Goal: Task Accomplishment & Management: Manage account settings

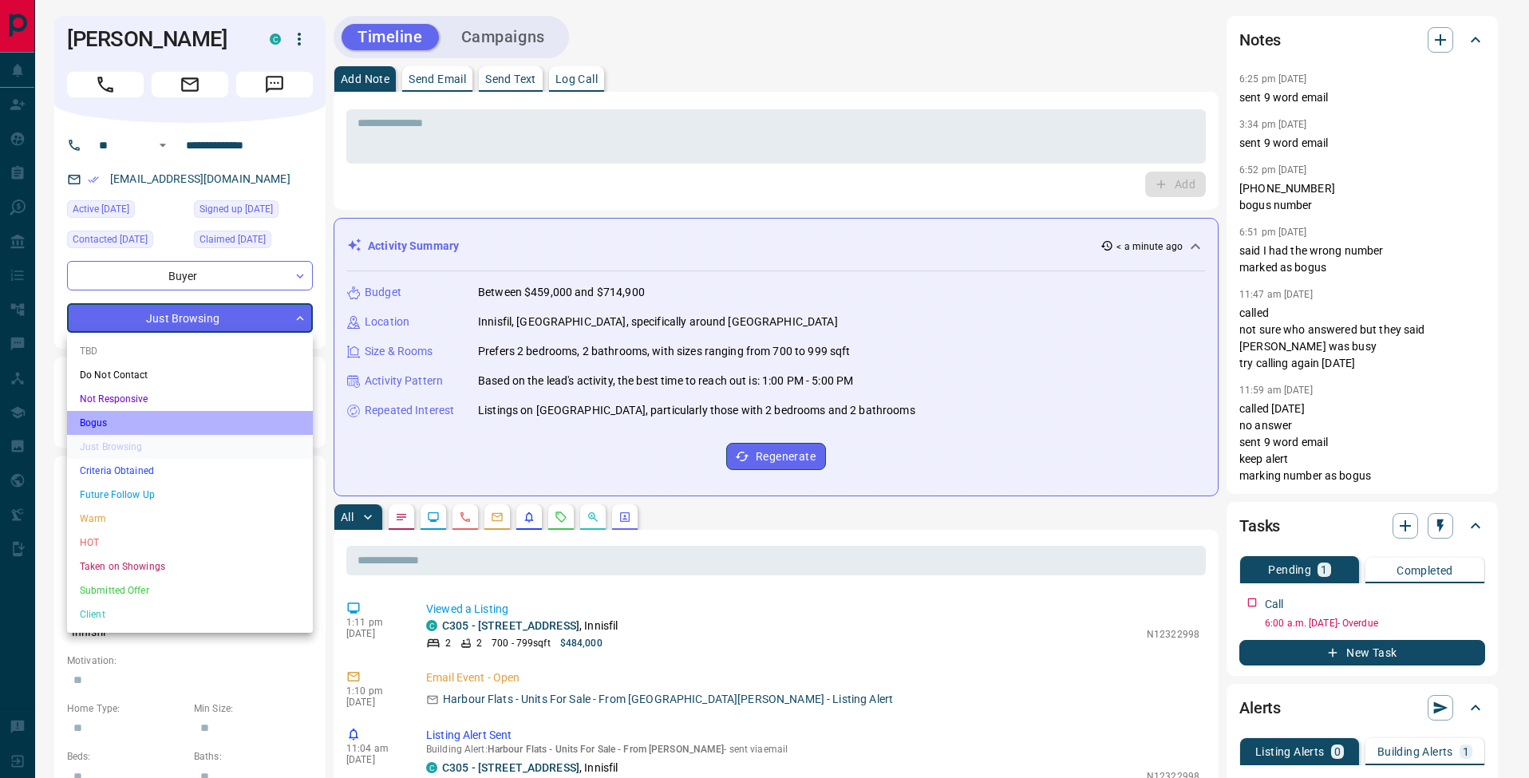
click at [172, 426] on li "Bogus" at bounding box center [190, 423] width 246 height 24
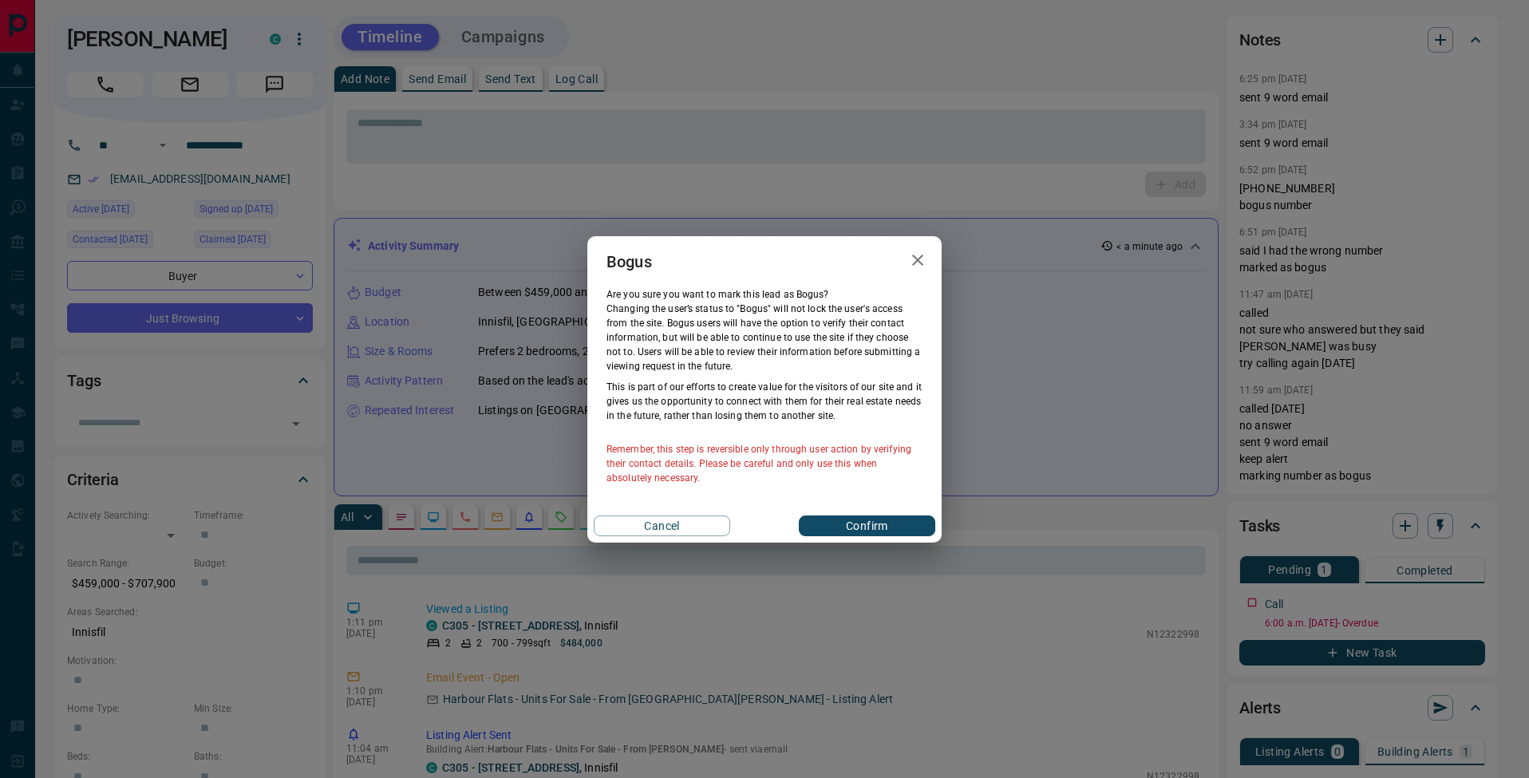
click at [900, 528] on button "Confirm" at bounding box center [867, 525] width 136 height 21
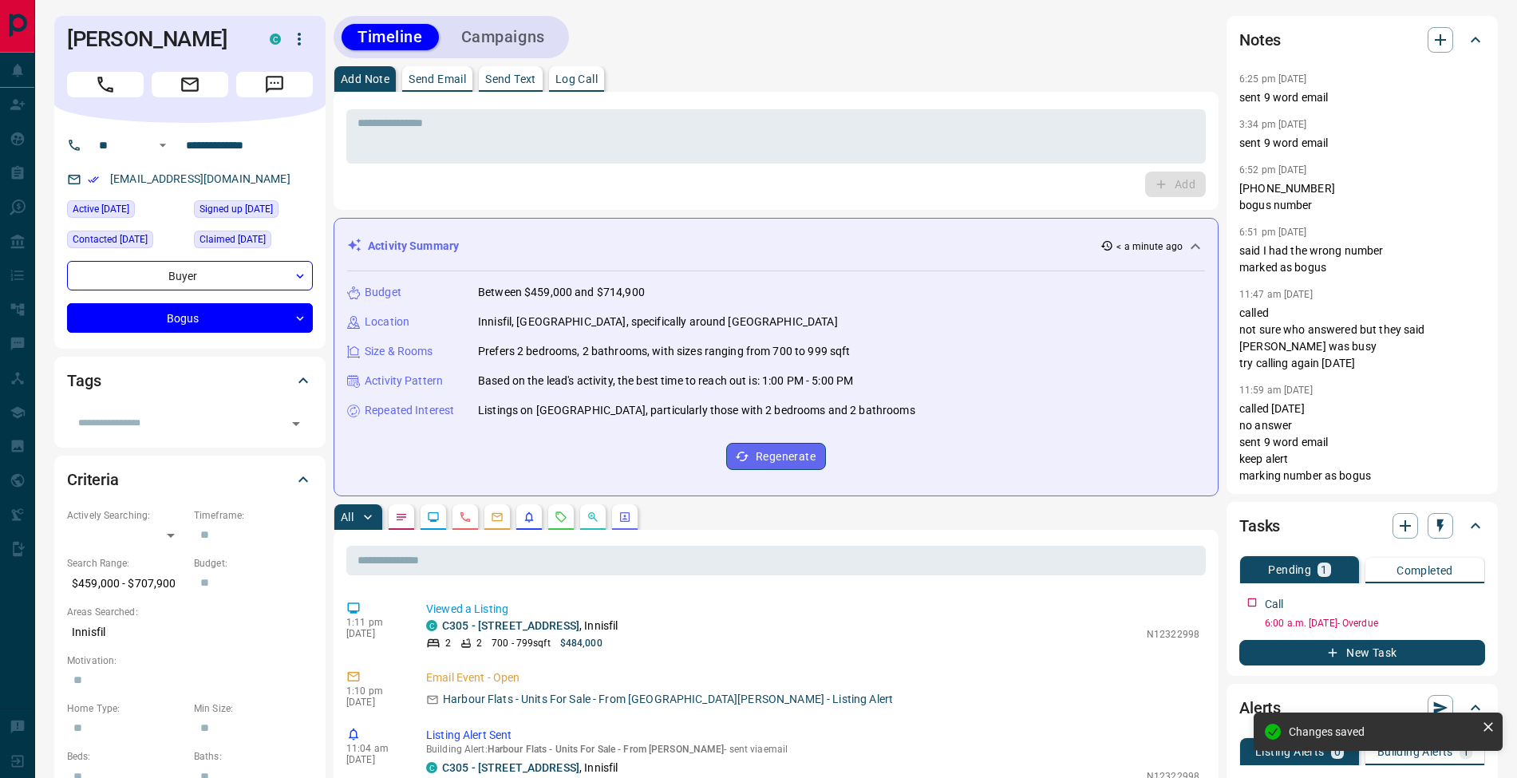
type input "**********"
type input "*"
click at [464, 156] on textarea at bounding box center [775, 136] width 837 height 41
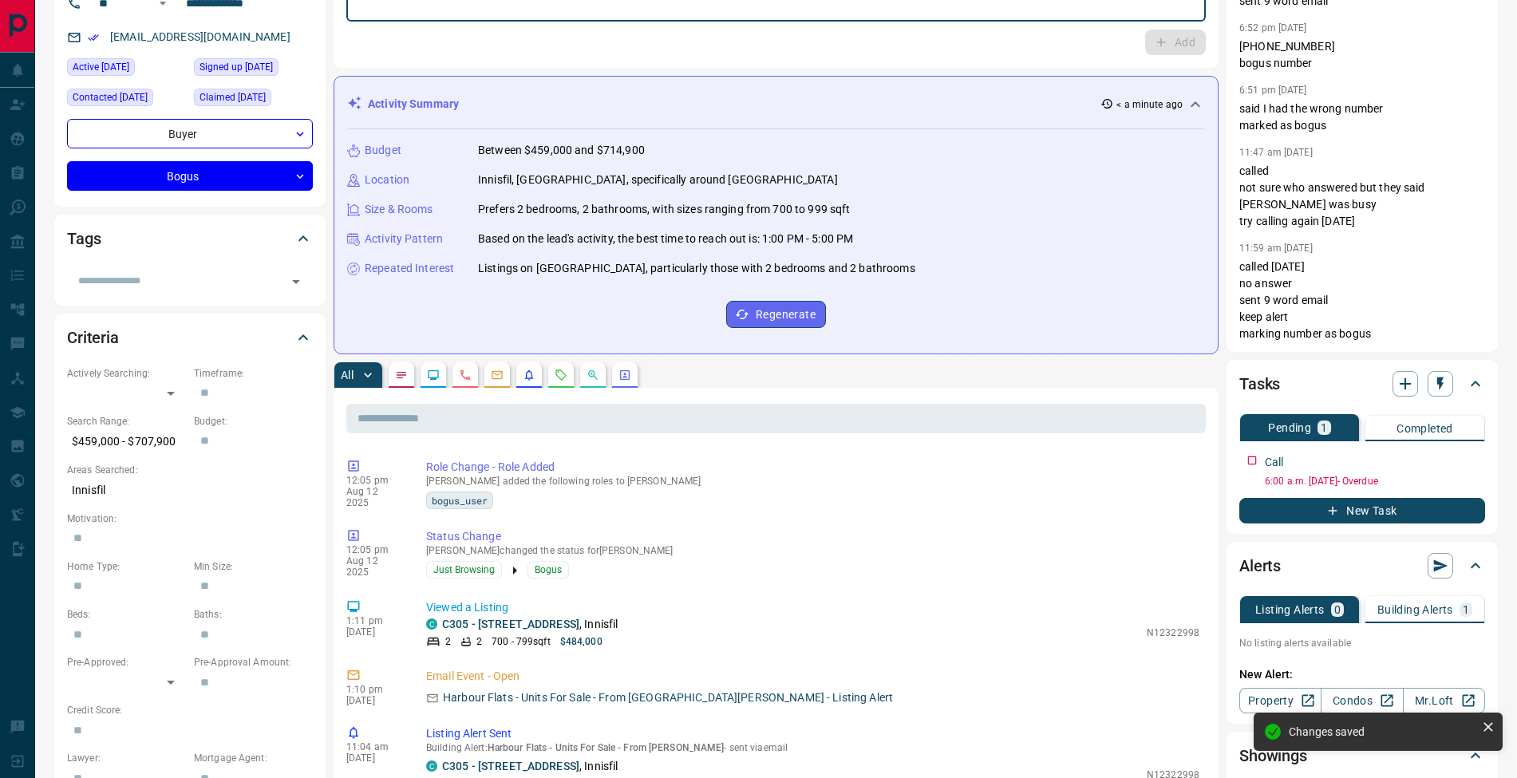
scroll to position [284, 0]
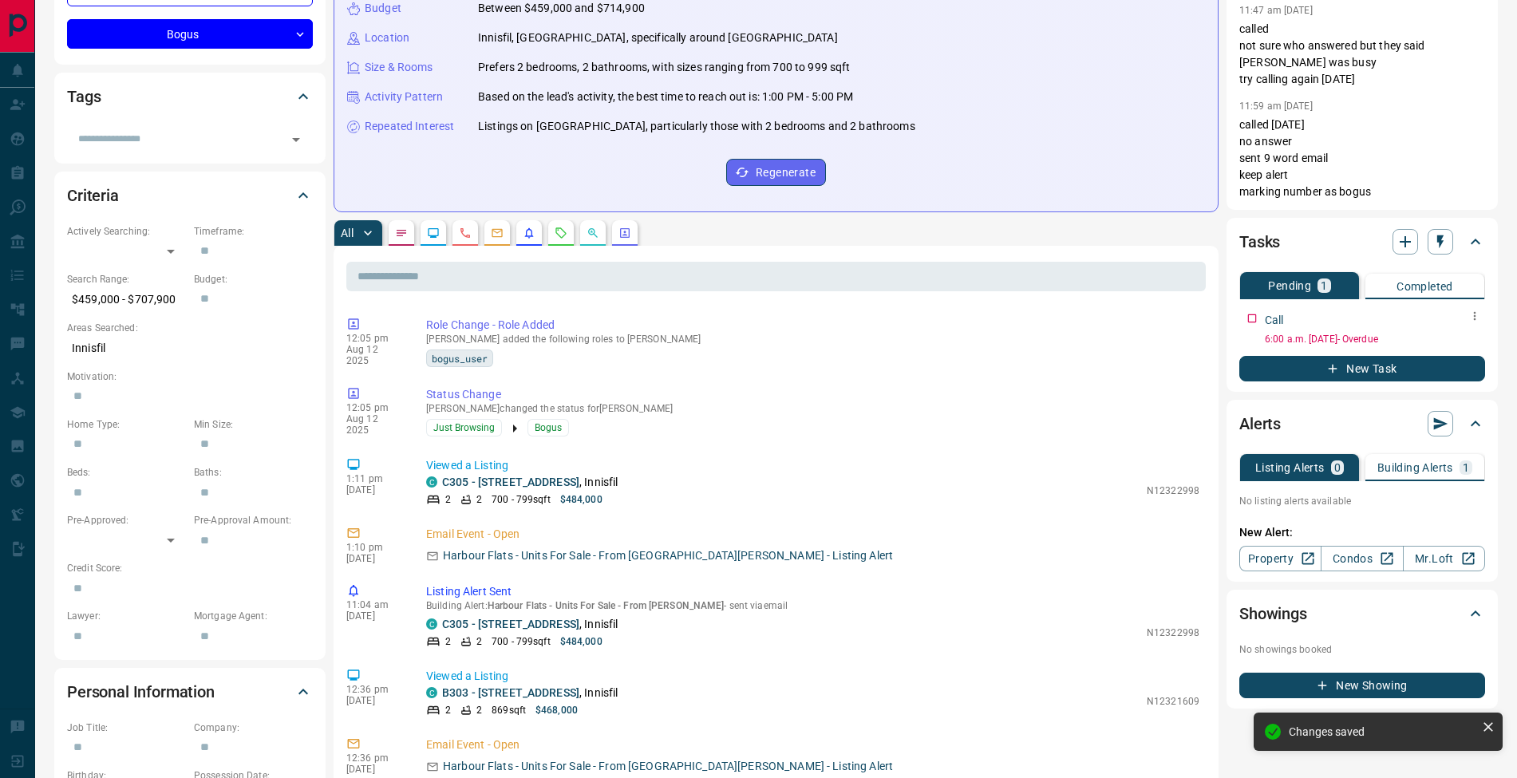
click at [1479, 317] on icon "button" at bounding box center [1474, 316] width 13 height 13
click at [1474, 338] on li "Edit" at bounding box center [1449, 346] width 70 height 24
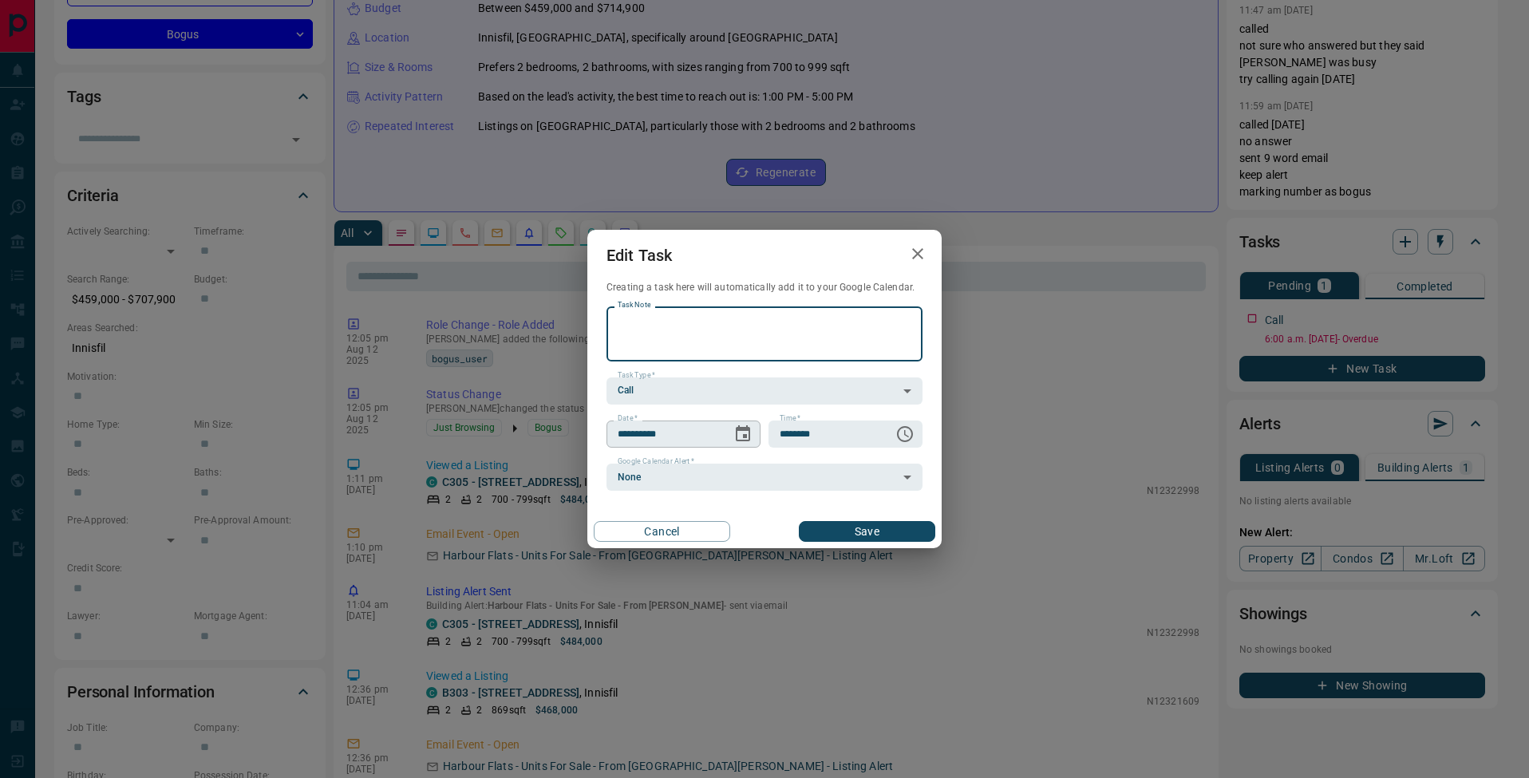
click at [748, 432] on icon "Choose date, selected date is Aug 7, 2025" at bounding box center [742, 433] width 19 height 19
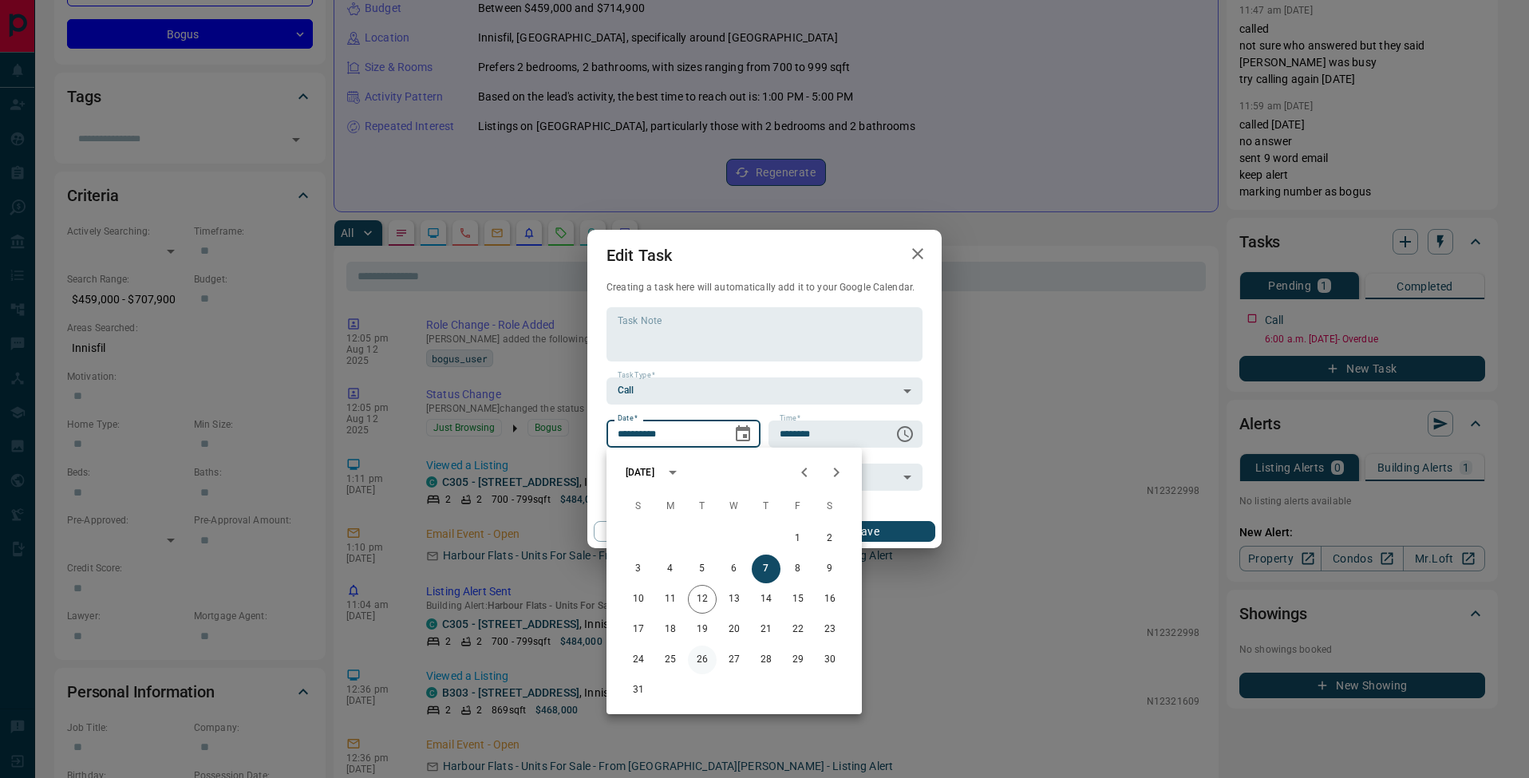
click at [706, 661] on button "26" at bounding box center [702, 660] width 29 height 29
type input "**********"
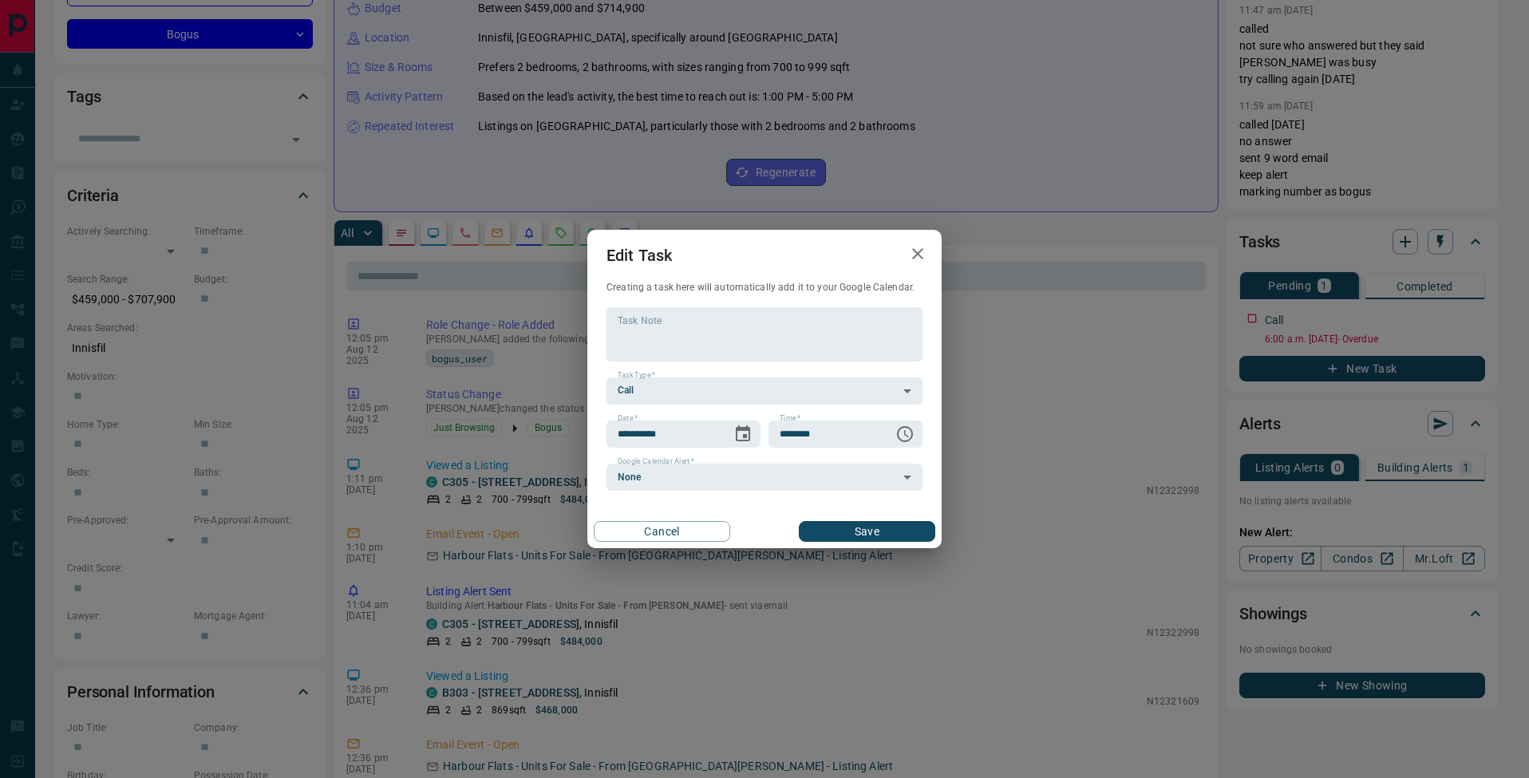
click at [859, 535] on button "Save" at bounding box center [867, 531] width 136 height 21
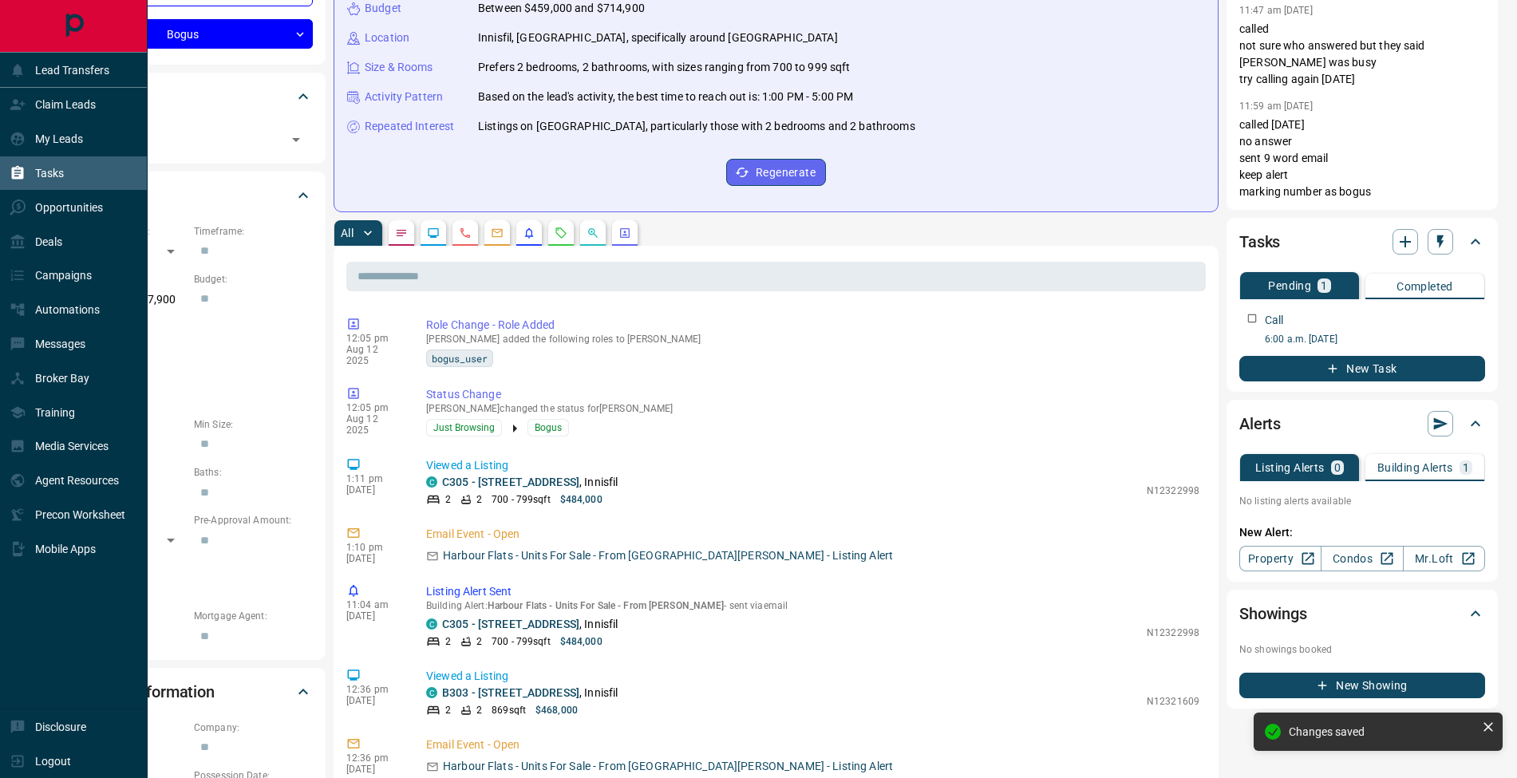
click at [27, 175] on div "Tasks" at bounding box center [37, 173] width 54 height 26
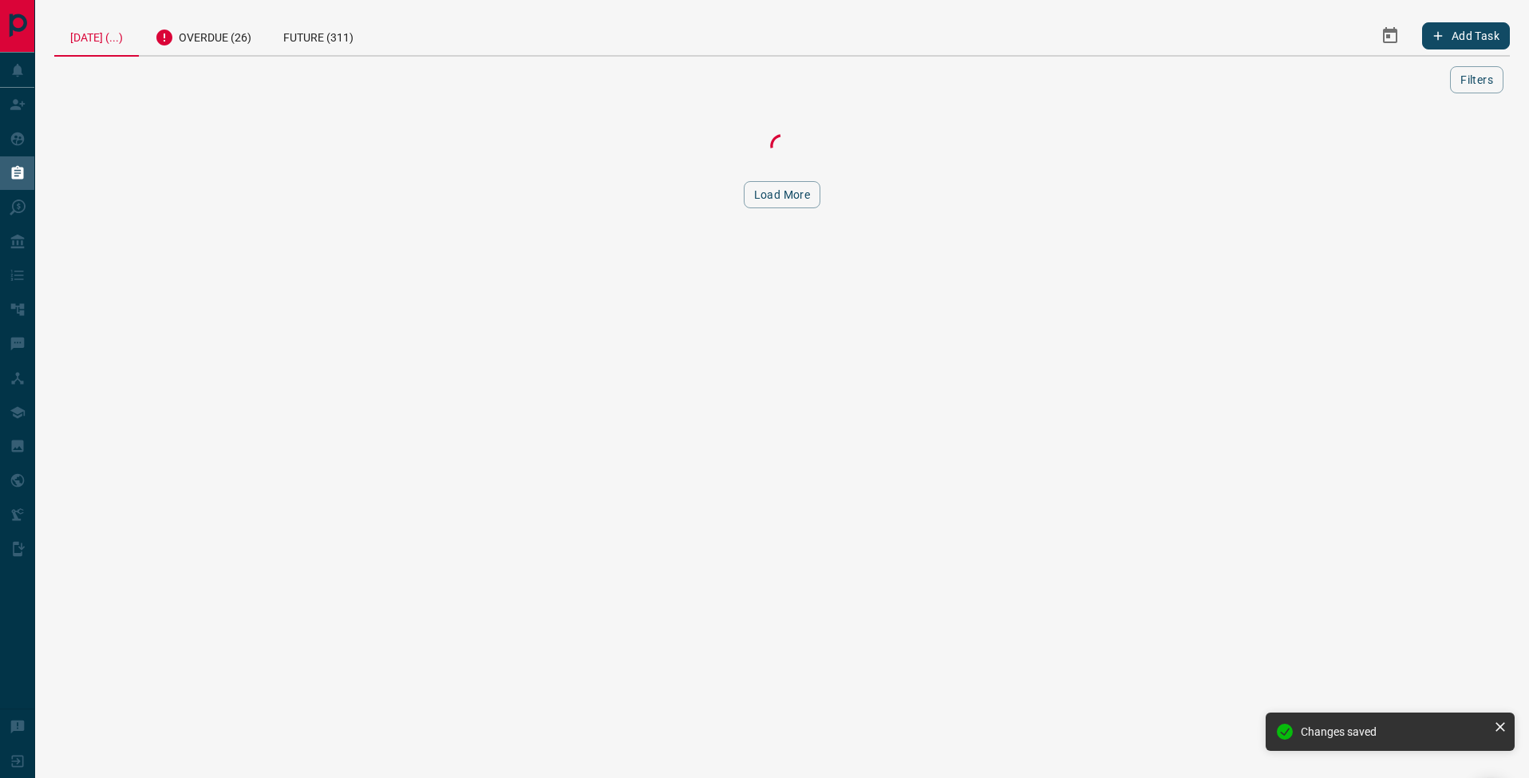
drag, startPoint x: 229, startPoint y: 44, endPoint x: 277, endPoint y: 103, distance: 76.0
click at [229, 44] on div "Overdue (26)" at bounding box center [203, 35] width 128 height 39
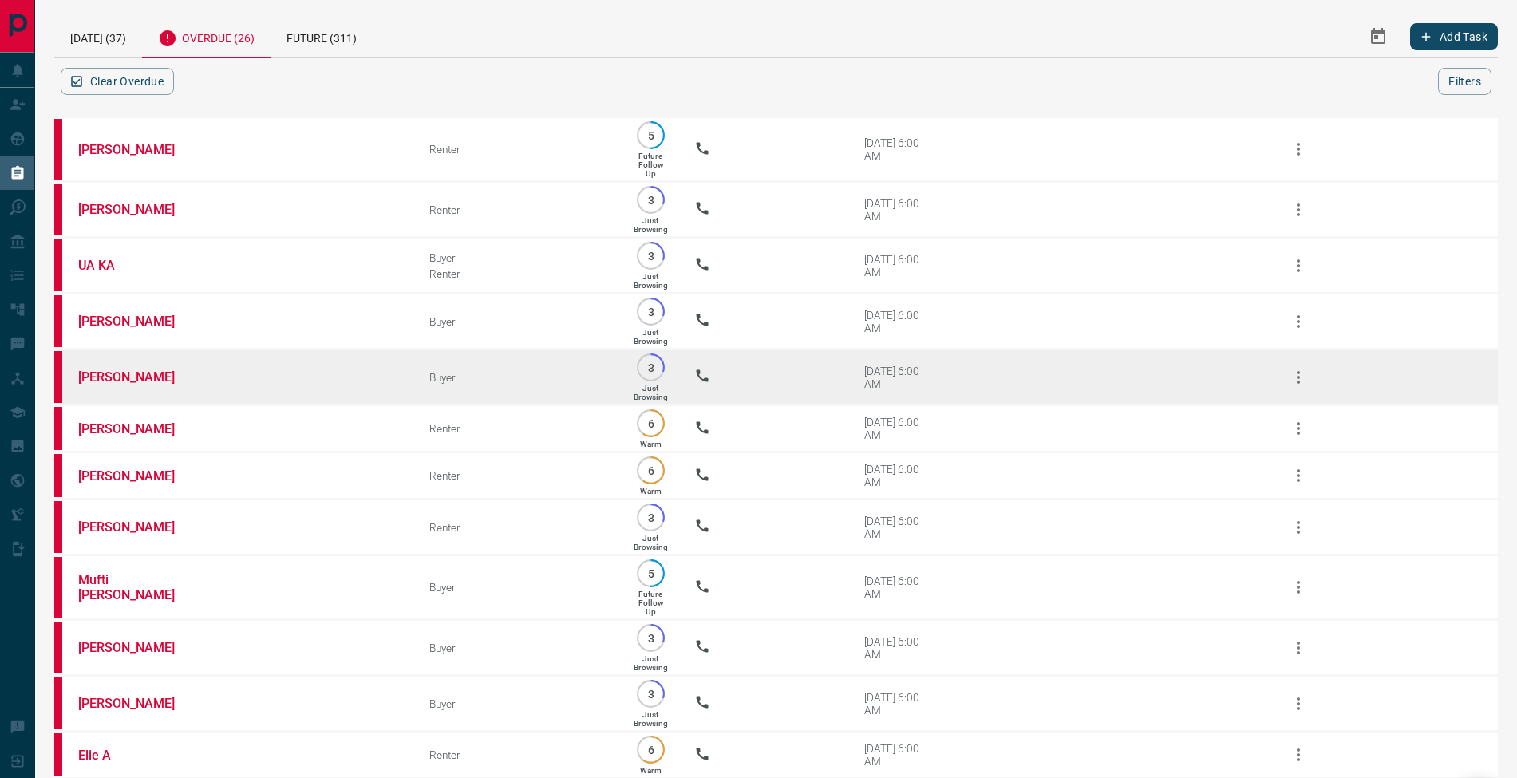
click at [140, 393] on td "[PERSON_NAME]" at bounding box center [229, 377] width 351 height 56
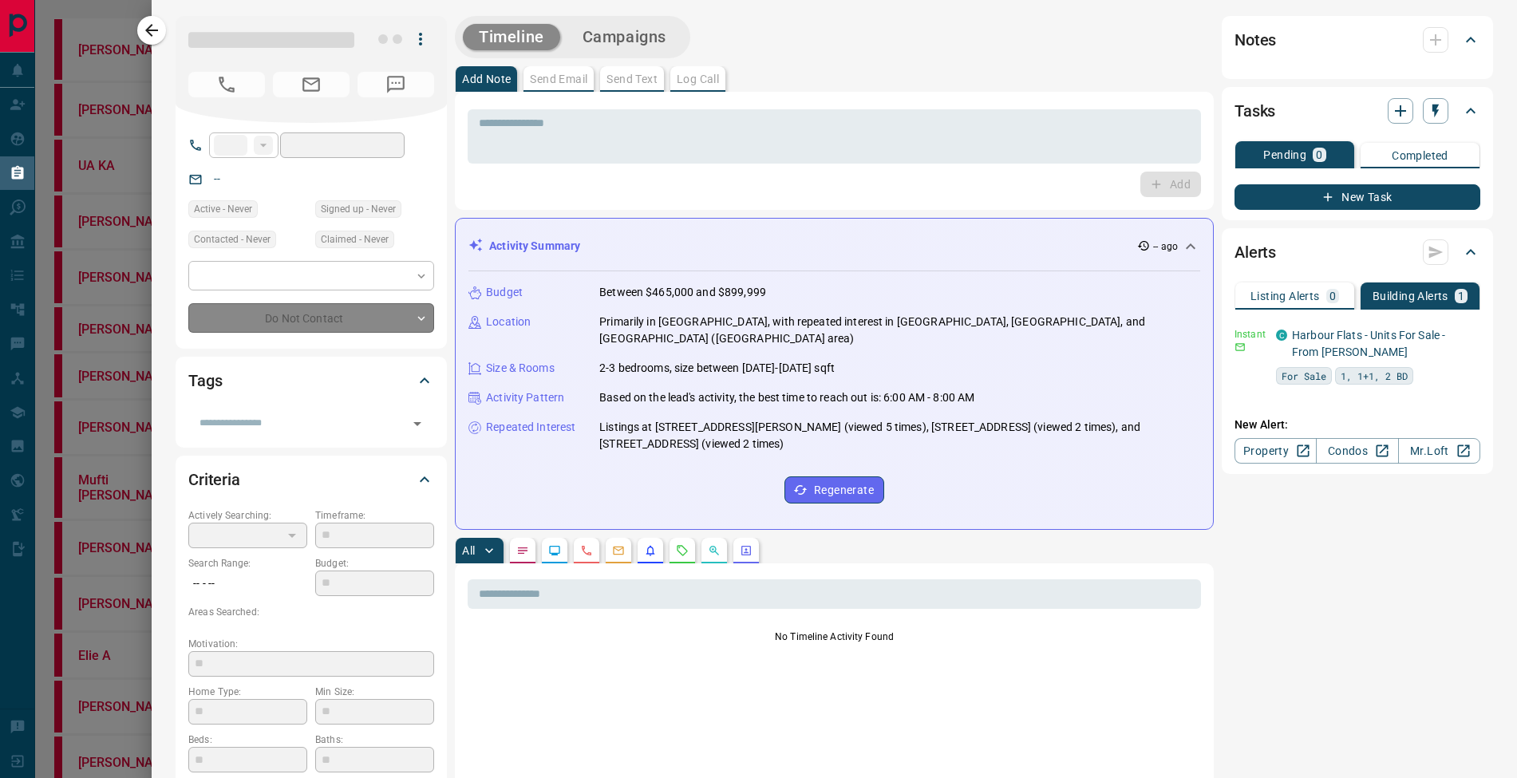
type input "**"
type input "**********"
type input "*"
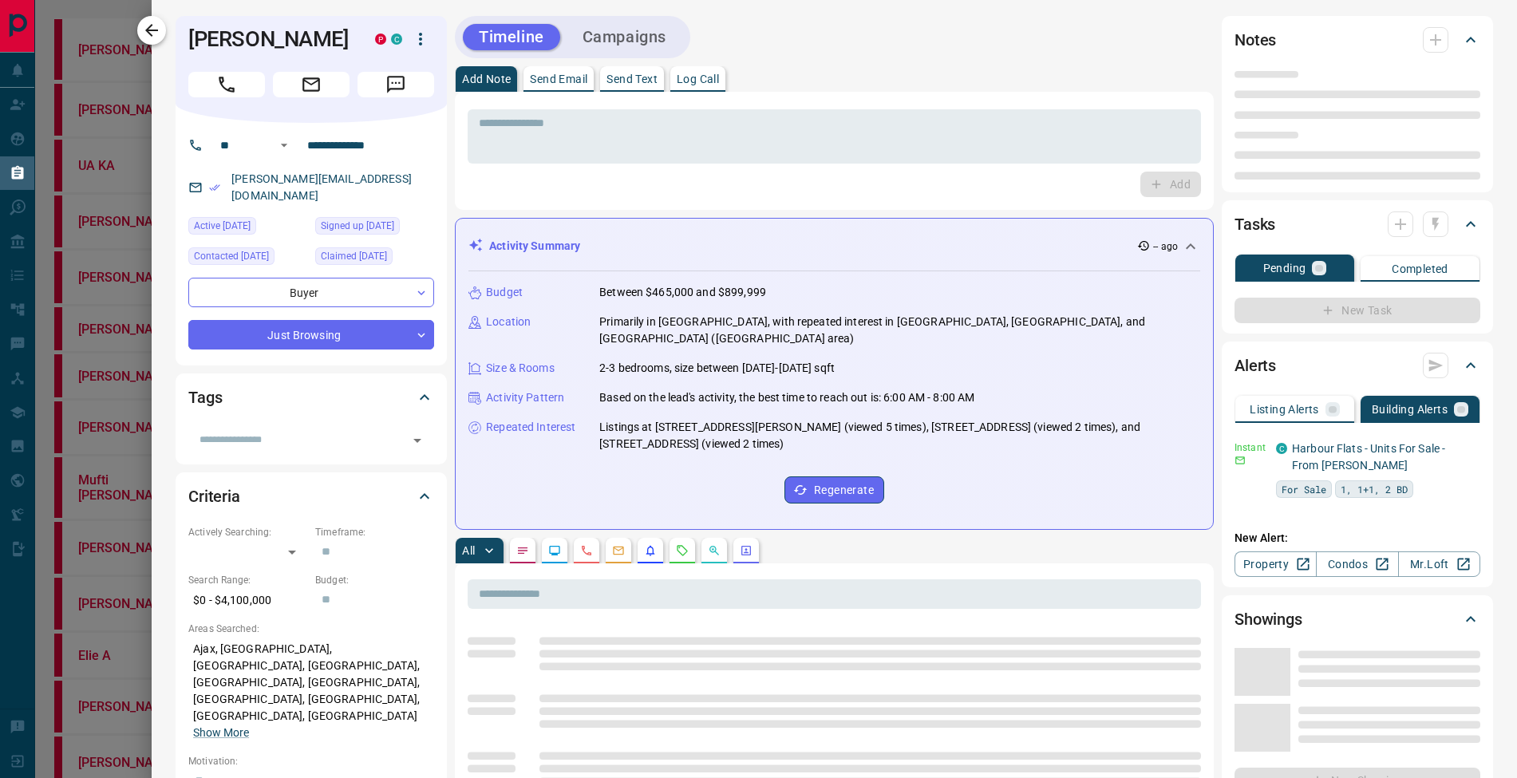
click at [156, 31] on icon "button" at bounding box center [151, 30] width 13 height 13
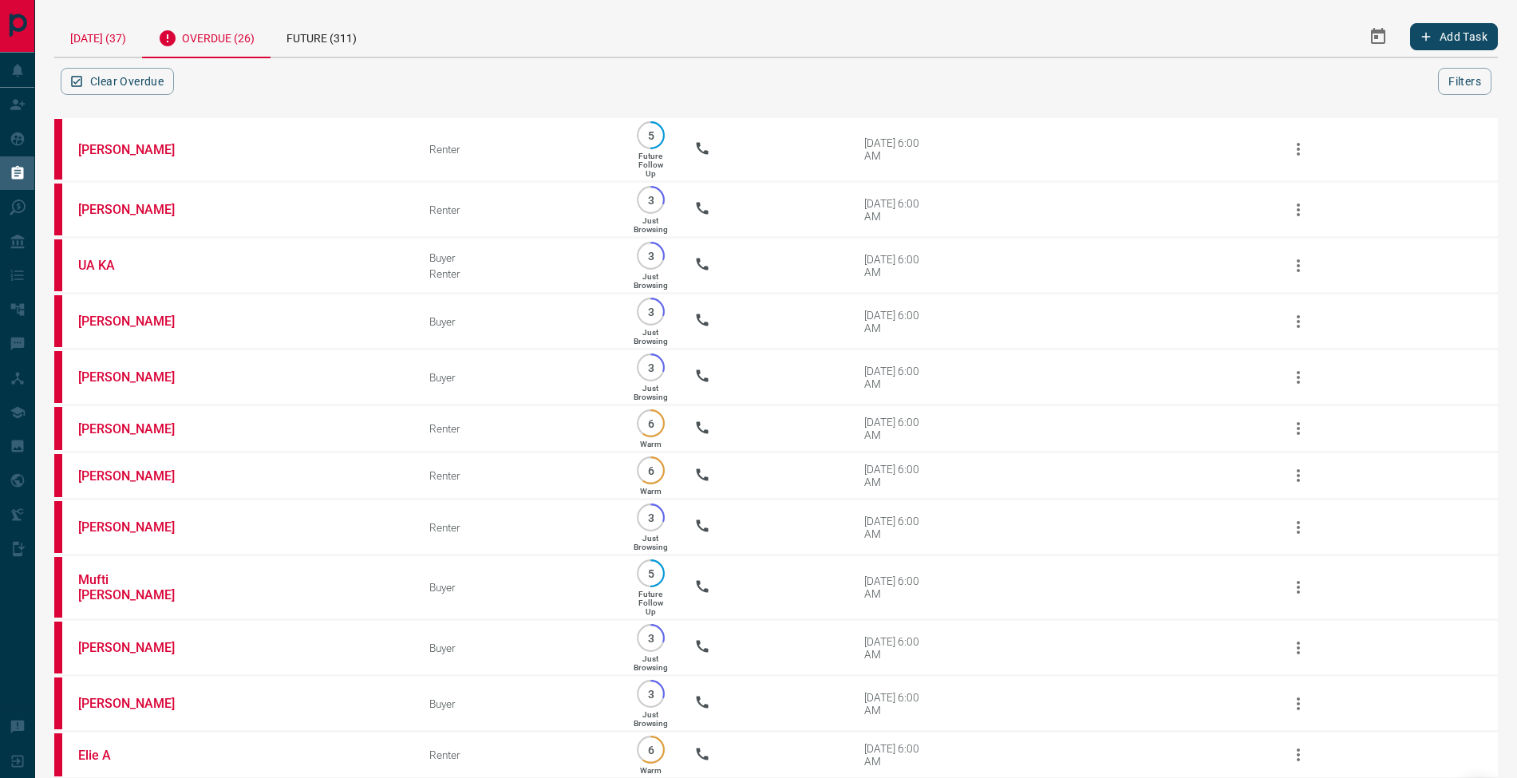
click at [130, 43] on div "[DATE] (37)" at bounding box center [98, 36] width 88 height 41
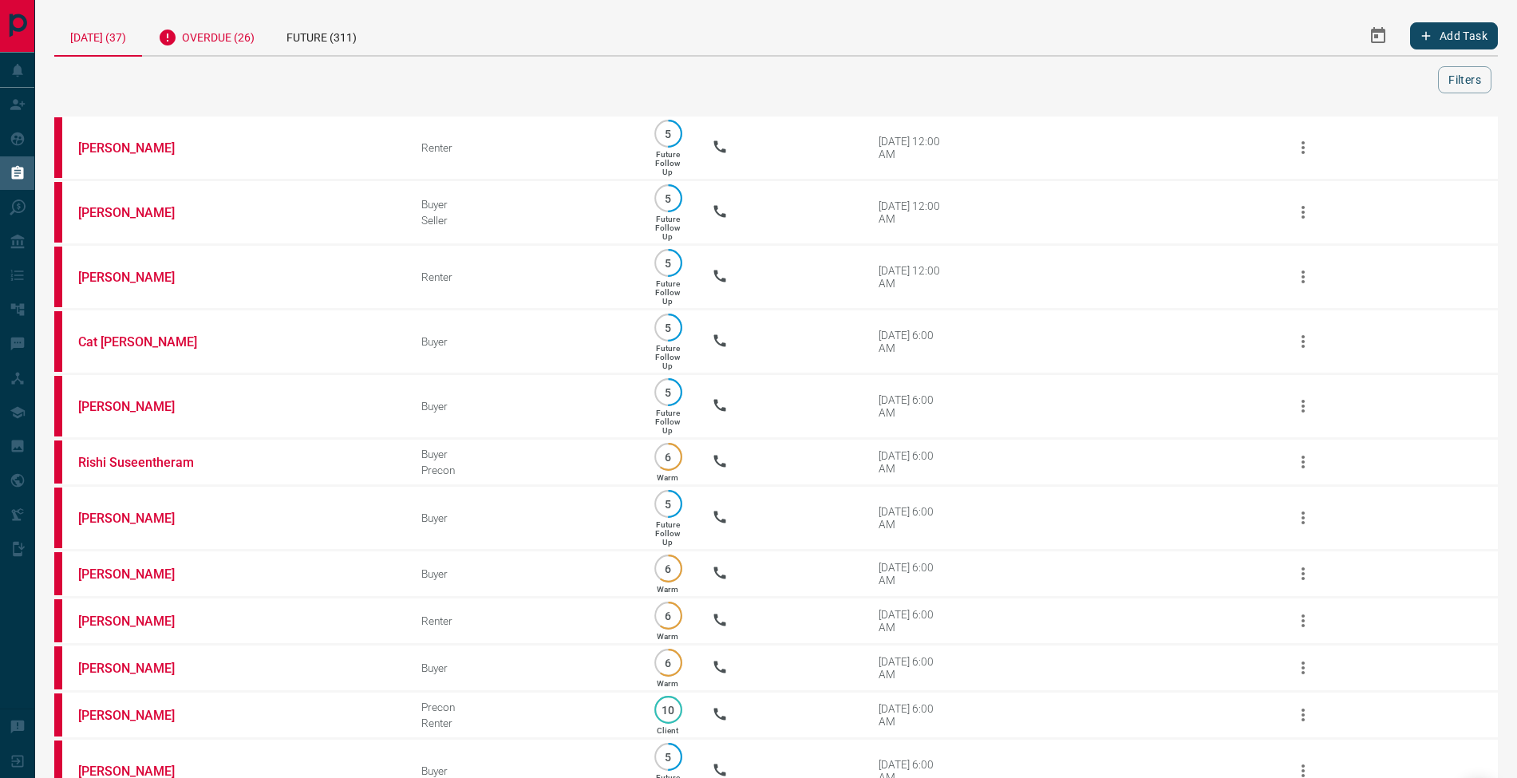
click at [253, 51] on div "Overdue (26)" at bounding box center [206, 35] width 128 height 39
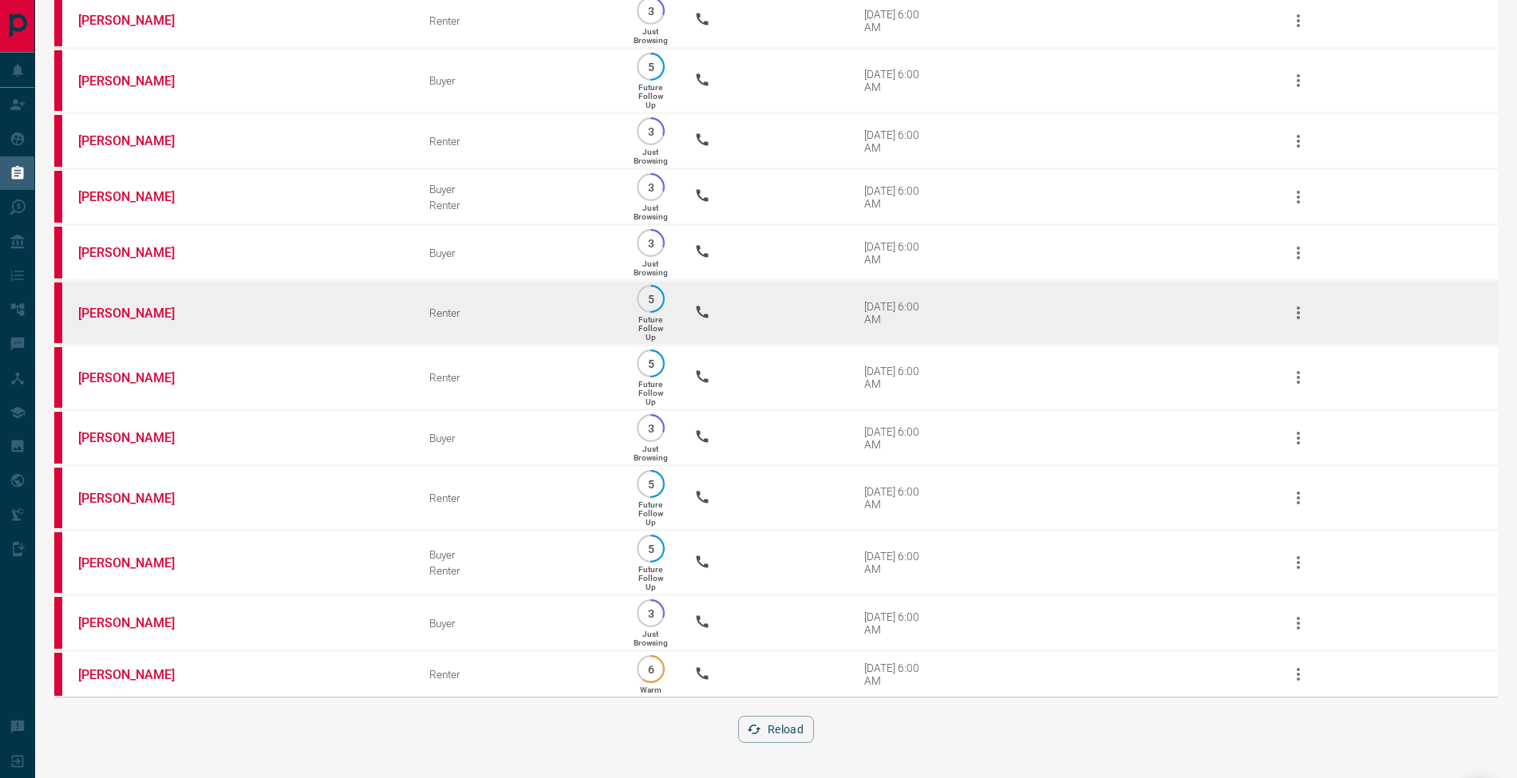
scroll to position [794, 0]
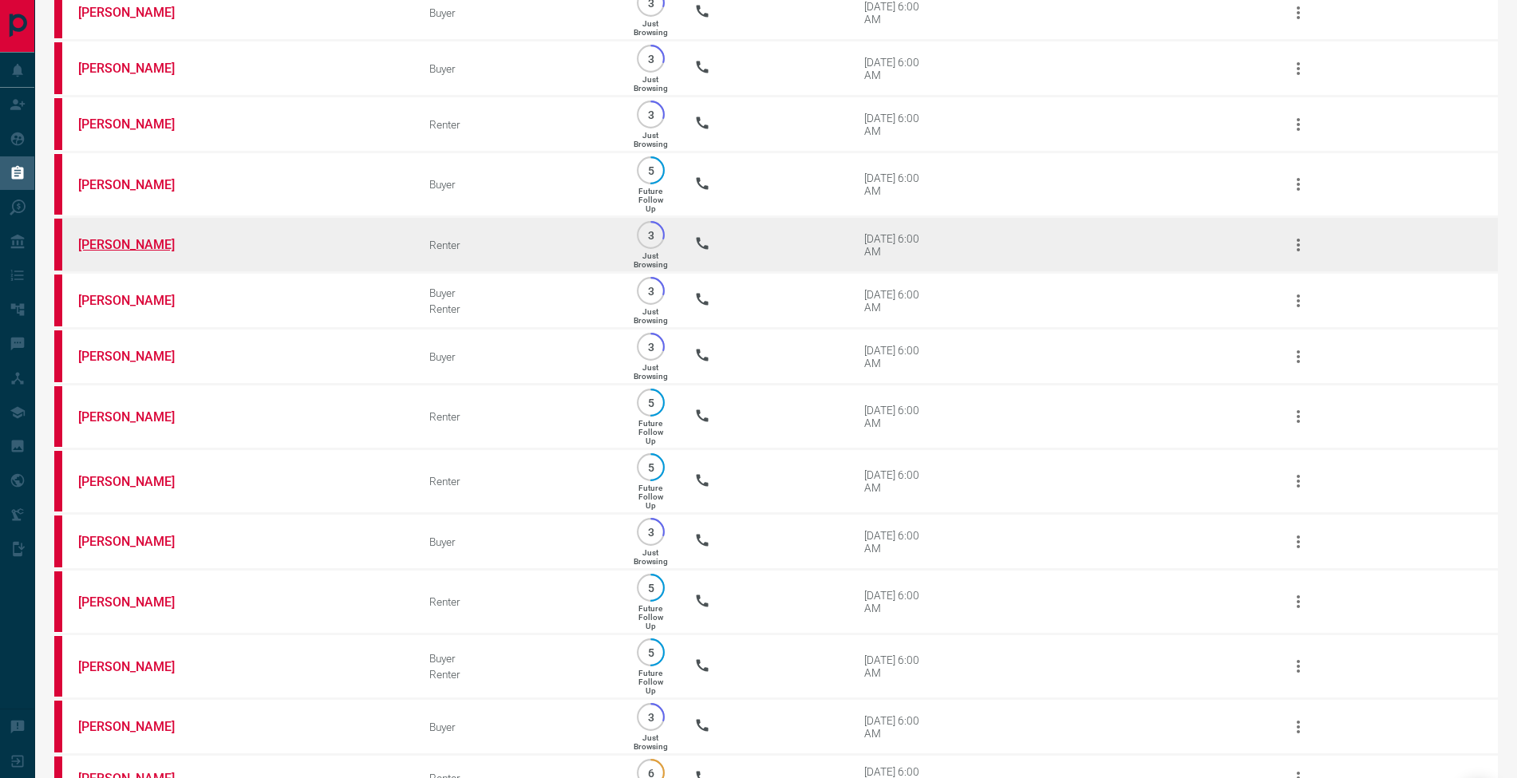
click at [120, 252] on link "[PERSON_NAME]" at bounding box center [138, 244] width 120 height 15
